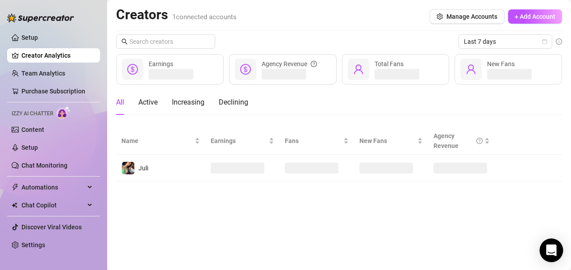
click at [555, 248] on icon "Open Intercom Messenger" at bounding box center [551, 250] width 10 height 12
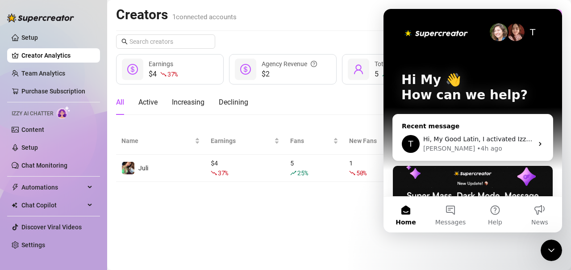
click at [494, 140] on span "Hi, My Good Latin, I activated Izzy AI for you and added you 1000 free credits …" at bounding box center [563, 138] width 280 height 7
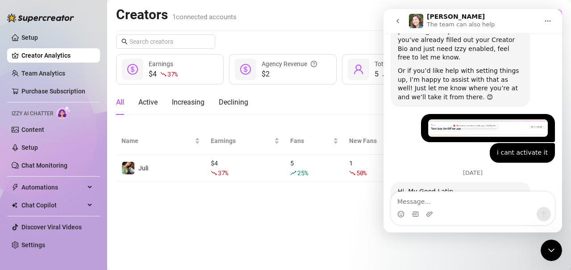
scroll to position [359, 0]
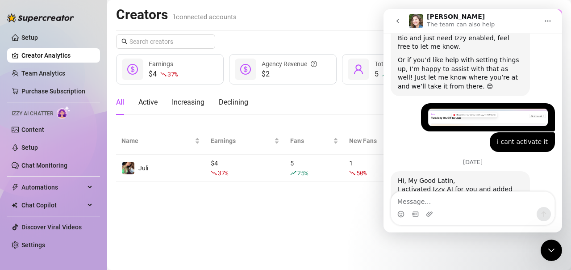
click at [308, 210] on main "Creators 1 connected accounts Manage Accounts + Add Account Last 7 days $4 37 %…" at bounding box center [339, 135] width 464 height 270
click at [548, 254] on icon "Close Intercom Messenger" at bounding box center [551, 250] width 11 height 11
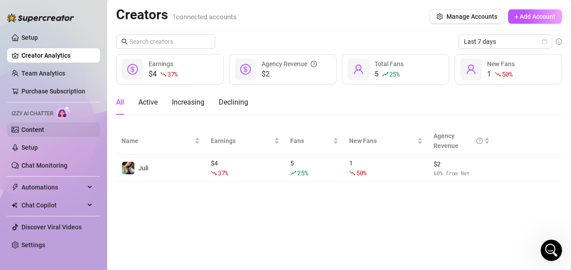
click at [44, 130] on link "Content" at bounding box center [32, 129] width 23 height 7
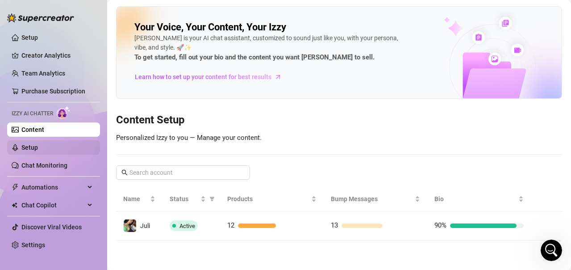
click at [36, 145] on link "Setup" at bounding box center [29, 147] width 17 height 7
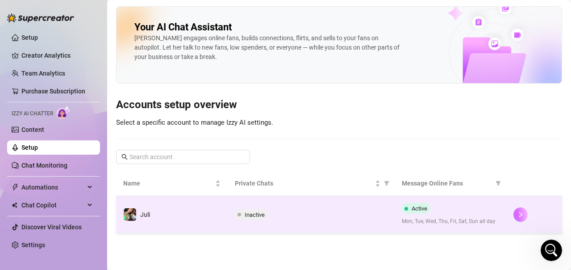
click at [522, 216] on icon "right" at bounding box center [520, 214] width 6 height 6
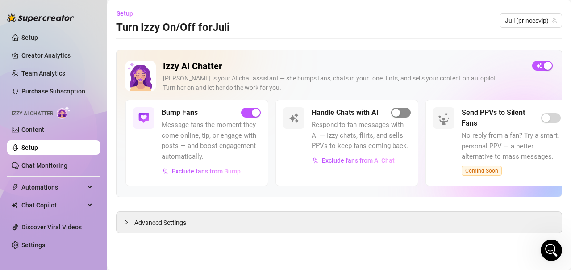
click at [402, 113] on span "button" at bounding box center [401, 113] width 20 height 10
click at [125, 225] on div at bounding box center [129, 222] width 11 height 10
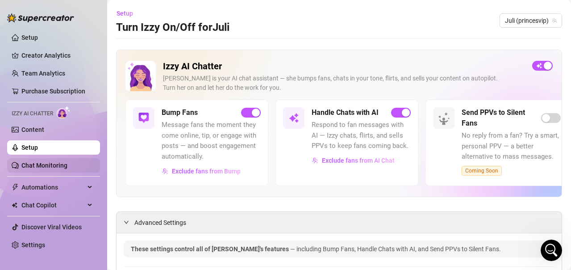
click at [54, 165] on link "Chat Monitoring" at bounding box center [44, 165] width 46 height 7
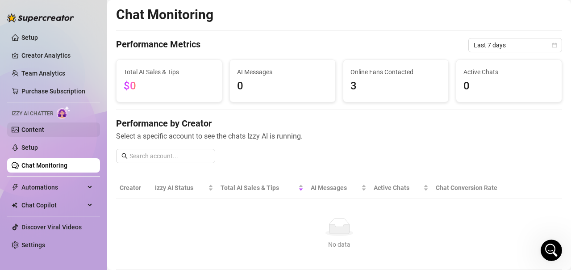
click at [44, 132] on link "Content" at bounding box center [32, 129] width 23 height 7
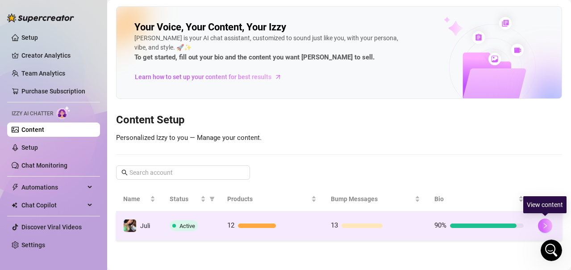
click at [544, 224] on icon "right" at bounding box center [545, 225] width 6 height 6
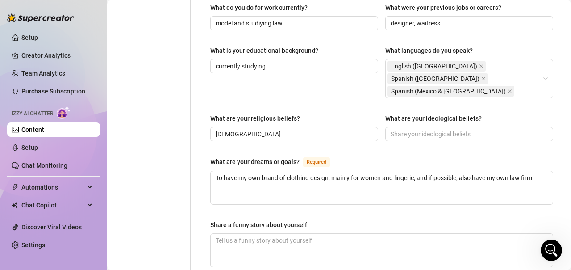
scroll to position [625, 0]
